Goal: Information Seeking & Learning: Learn about a topic

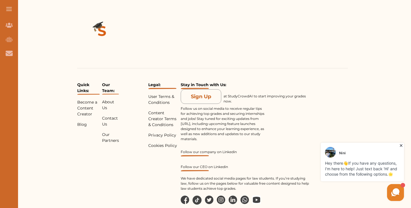
scroll to position [1279, 0]
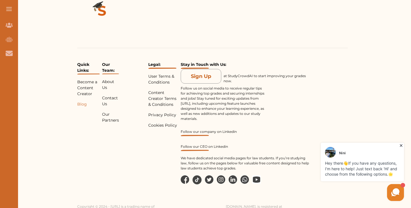
click at [83, 101] on p "Blog" at bounding box center [88, 104] width 23 height 6
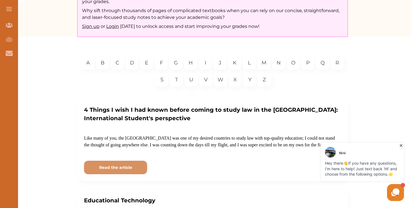
scroll to position [105, 0]
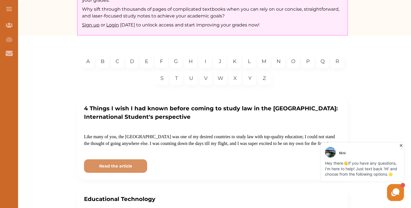
click at [175, 107] on p "4 Things I wish I had known before coming to study law in the [GEOGRAPHIC_DATA]…" at bounding box center [212, 112] width 257 height 17
click at [184, 110] on p "4 Things I wish I had known before coming to study law in the [GEOGRAPHIC_DATA]…" at bounding box center [212, 112] width 257 height 17
click at [124, 170] on button "Read the article" at bounding box center [115, 166] width 63 height 14
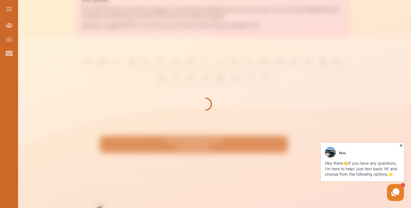
scroll to position [105, 0]
click at [9, 9] on span at bounding box center [9, 9] width 6 height 1
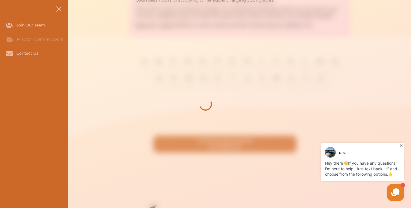
click at [57, 8] on span at bounding box center [58, 8] width 5 height 5
